Goal: Information Seeking & Learning: Understand process/instructions

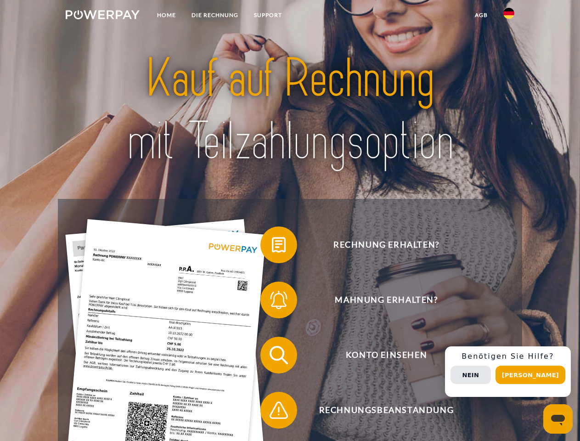
click at [102, 16] on img at bounding box center [103, 14] width 74 height 9
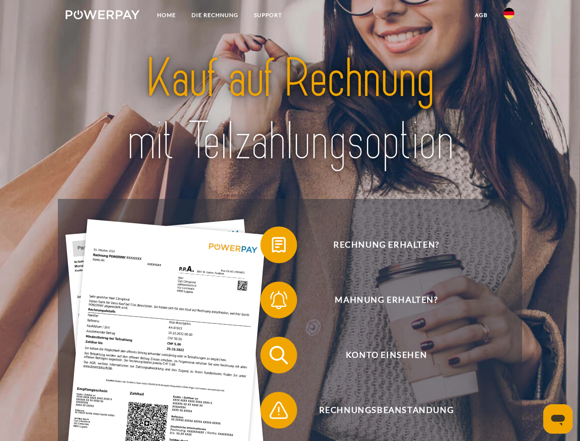
click at [509, 16] on img at bounding box center [508, 13] width 11 height 11
click at [481, 15] on link "agb" at bounding box center [481, 15] width 28 height 17
click at [272, 247] on span at bounding box center [265, 245] width 46 height 46
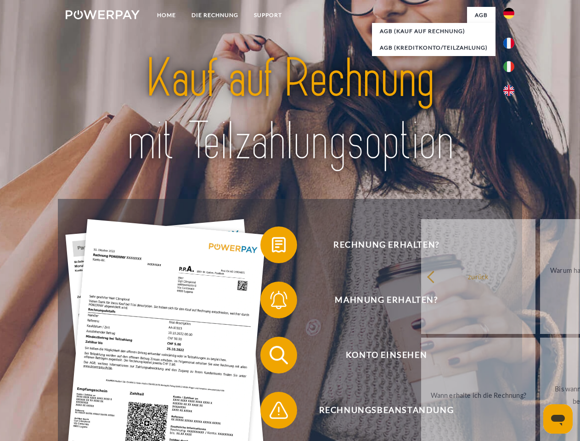
click at [272, 302] on span at bounding box center [265, 300] width 46 height 46
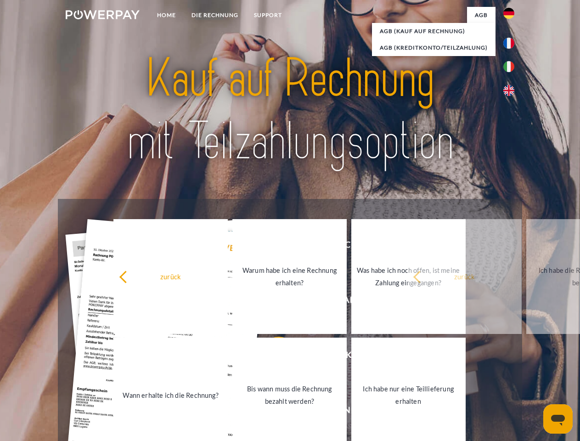
click at [272, 357] on link "Bis wann muss die Rechnung bezahlt werden?" at bounding box center [289, 395] width 114 height 115
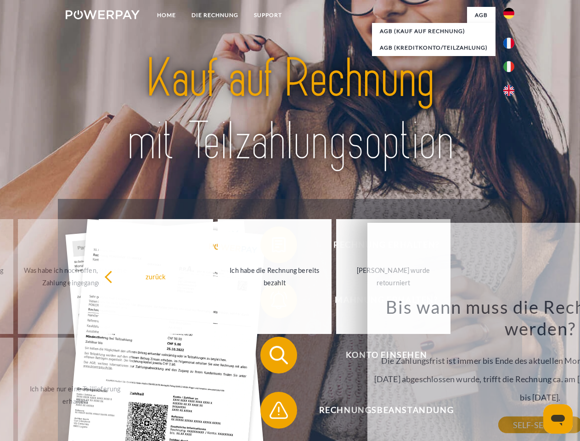
click at [272, 412] on span at bounding box center [265, 410] width 46 height 46
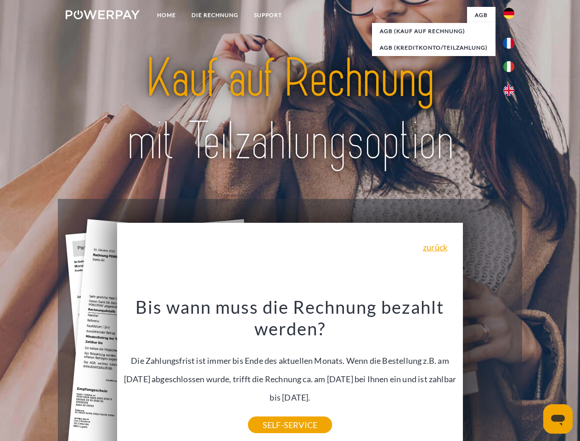
click at [511, 372] on div "Rechnung erhalten? Mahnung erhalten? Konto einsehen" at bounding box center [290, 382] width 464 height 367
click at [489, 373] on span "Konto einsehen" at bounding box center [386, 355] width 225 height 37
click at [534, 375] on header "Home DIE RECHNUNG SUPPORT" at bounding box center [290, 317] width 580 height 634
